Goal: Task Accomplishment & Management: Complete application form

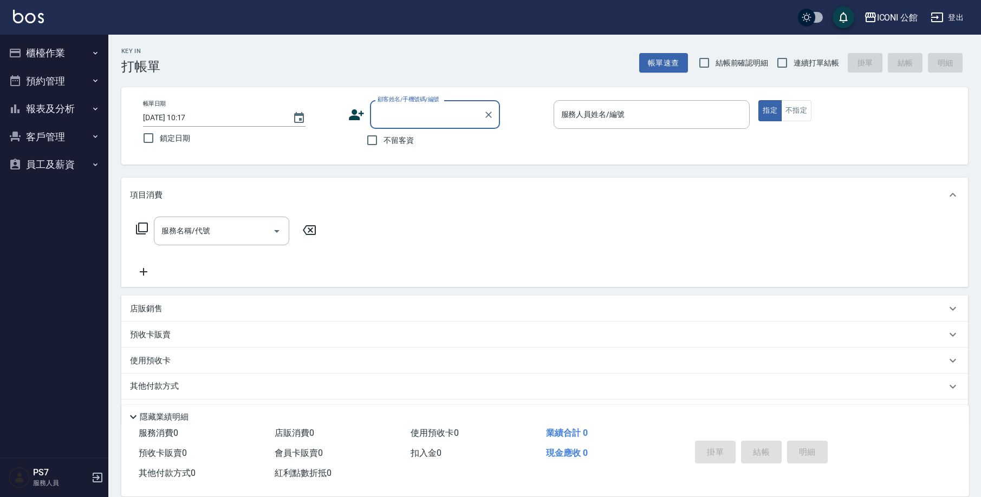
click at [373, 153] on div "帳單日期 [DATE] 10:17 鎖定日期 顧客姓名/手機號碼/編號 顧客姓名/手機號碼/編號 不留客資 服務人員姓名/編號 服務人員姓名/編號 指定 不指定" at bounding box center [544, 125] width 847 height 77
click at [382, 142] on input "不留客資" at bounding box center [372, 140] width 23 height 23
checkbox input "true"
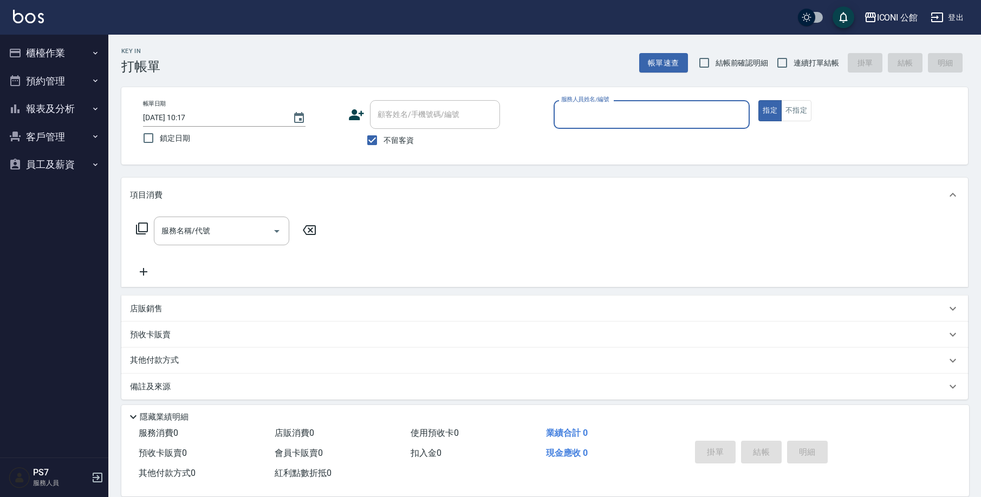
click at [603, 112] on input "服務人員姓名/編號" at bounding box center [651, 114] width 187 height 19
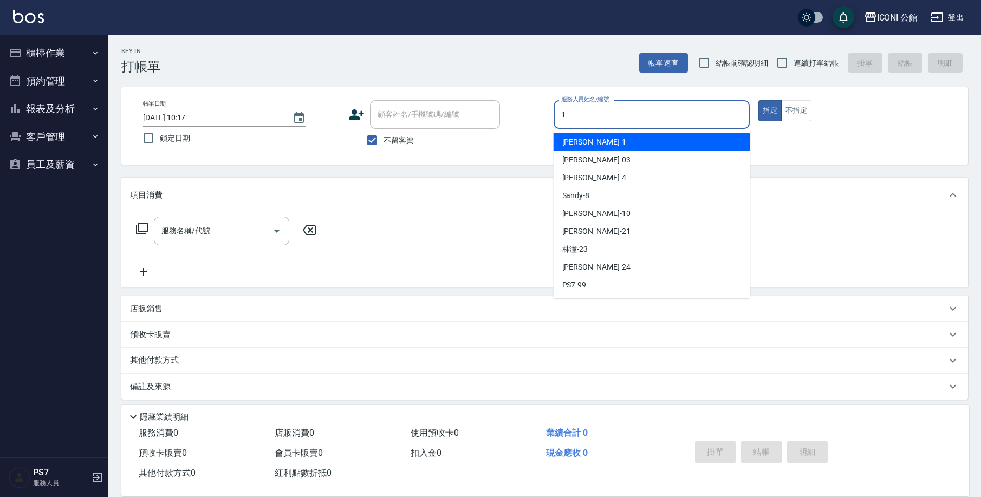
type input "[PERSON_NAME]-1"
type button "true"
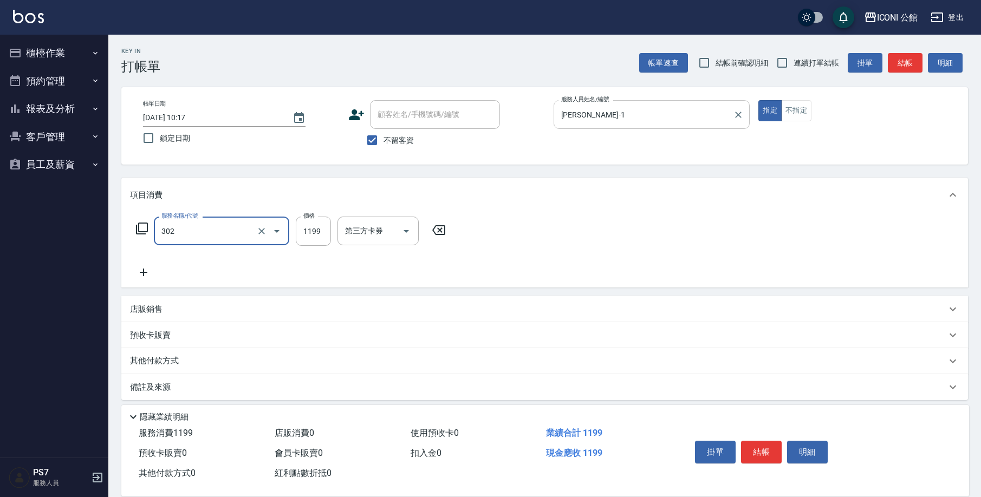
type input "設計燙髮(302)"
type input "1599"
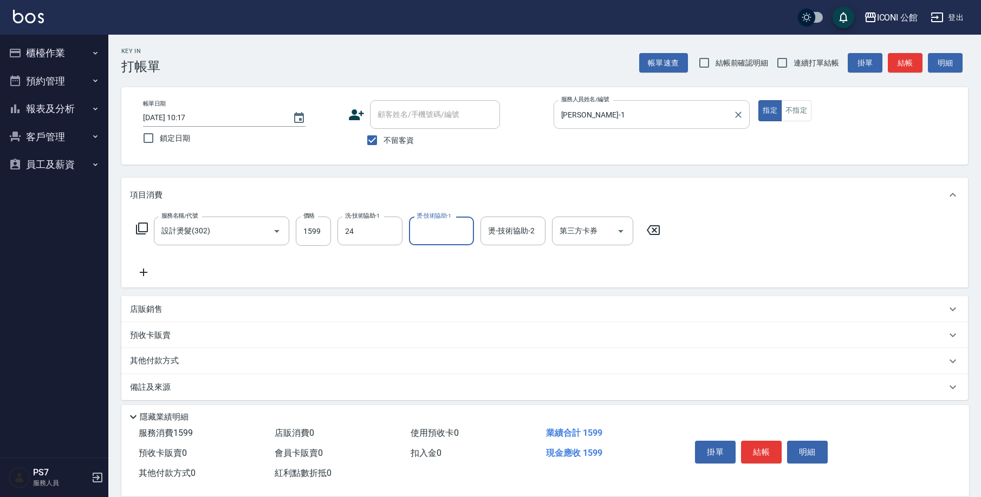
type input "[PERSON_NAME]-24"
type input "[PERSON_NAME]-1"
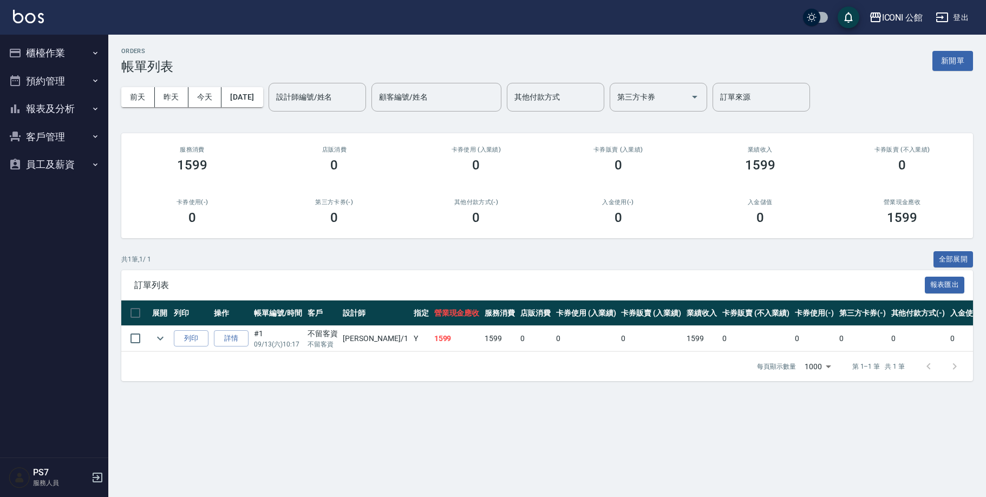
click at [19, 62] on button "櫃檯作業" at bounding box center [54, 53] width 100 height 28
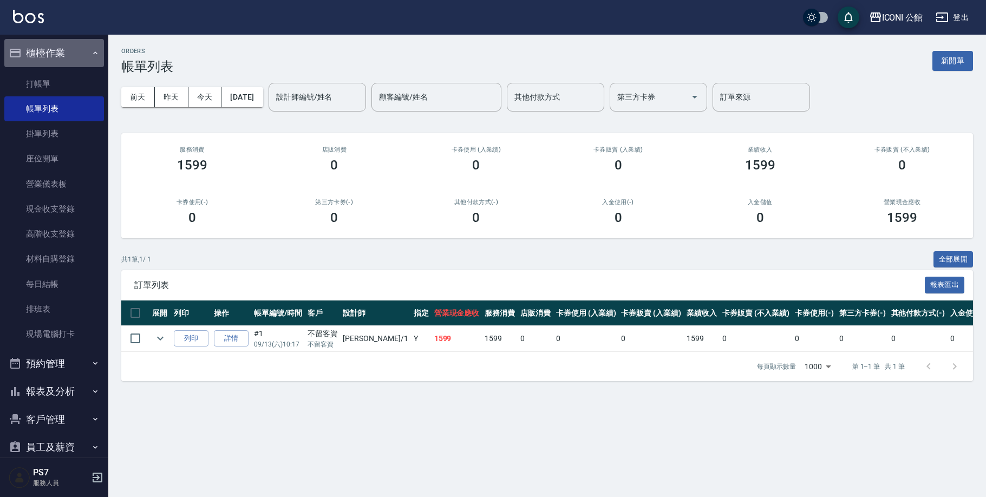
click at [20, 60] on button "櫃檯作業" at bounding box center [54, 53] width 100 height 28
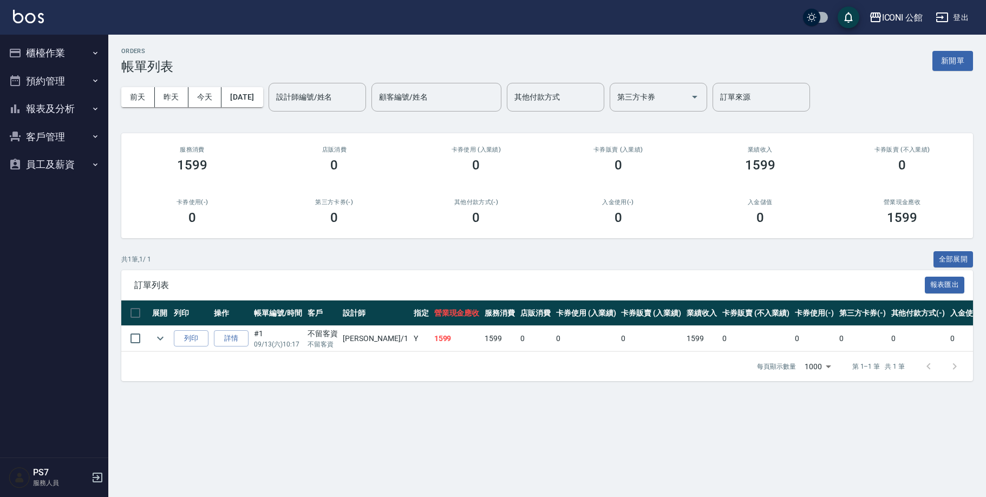
click at [35, 57] on button "櫃檯作業" at bounding box center [54, 53] width 100 height 28
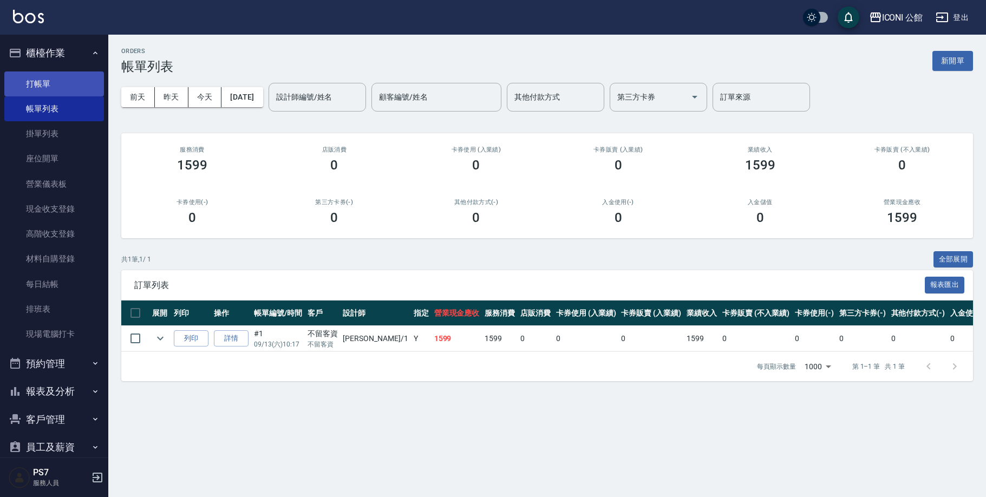
click at [44, 79] on link "打帳單" at bounding box center [54, 83] width 100 height 25
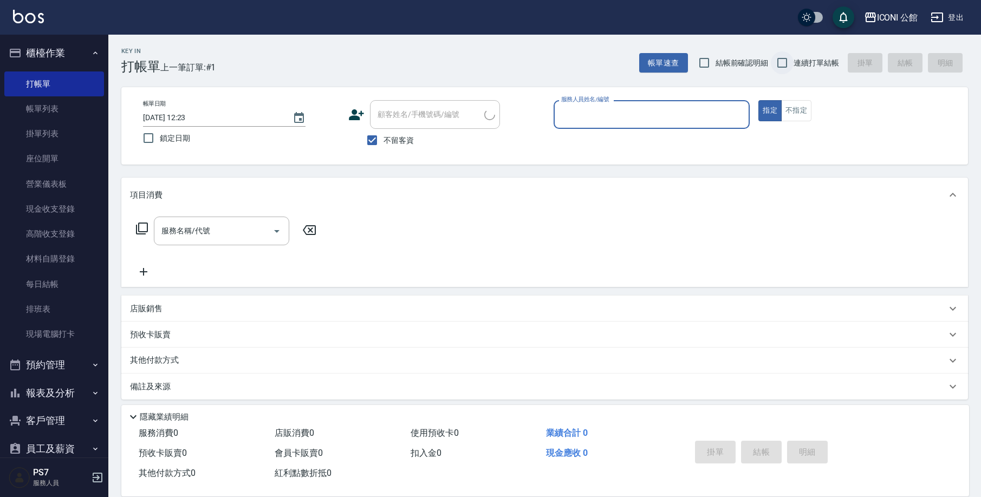
click at [783, 67] on input "連續打單結帳" at bounding box center [782, 62] width 23 height 23
checkbox input "true"
